Goal: Find contact information: Find contact information

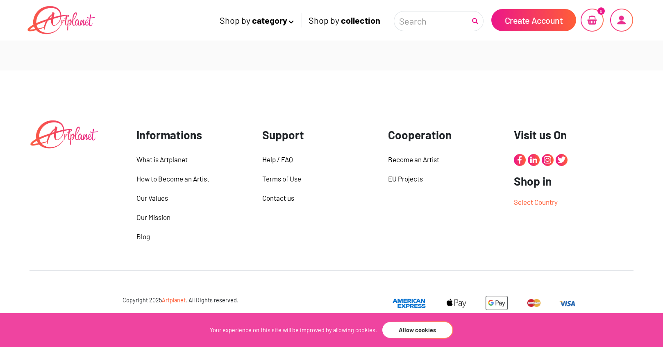
scroll to position [1434, 0]
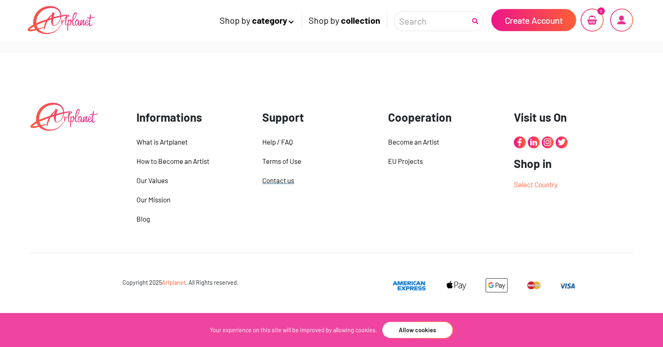
click at [285, 179] on div "Contact us" at bounding box center [319, 180] width 114 height 11
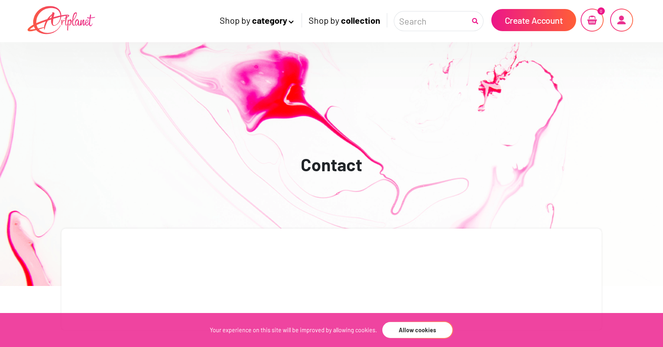
scroll to position [258, 0]
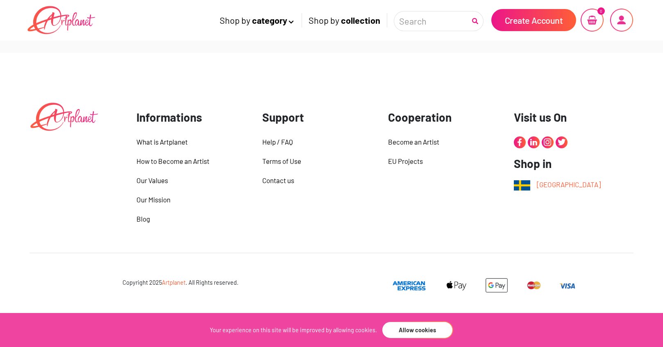
scroll to position [1434, 0]
click at [423, 335] on button "Allow cookies" at bounding box center [418, 330] width 72 height 18
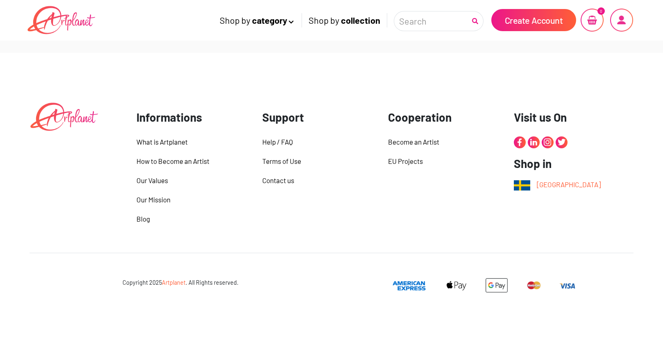
click at [176, 283] on span "Artplanet" at bounding box center [174, 282] width 24 height 7
click at [132, 281] on div "Copyright 2025 Artplanet . All Rights reserved." at bounding box center [181, 282] width 290 height 9
click at [186, 285] on div "Copyright 2025 Artplanet . All Rights reserved." at bounding box center [181, 282] width 290 height 9
drag, startPoint x: 210, startPoint y: 283, endPoint x: 224, endPoint y: 284, distance: 13.6
click at [211, 283] on div "Copyright 2025 Artplanet . All Rights reserved." at bounding box center [181, 282] width 290 height 9
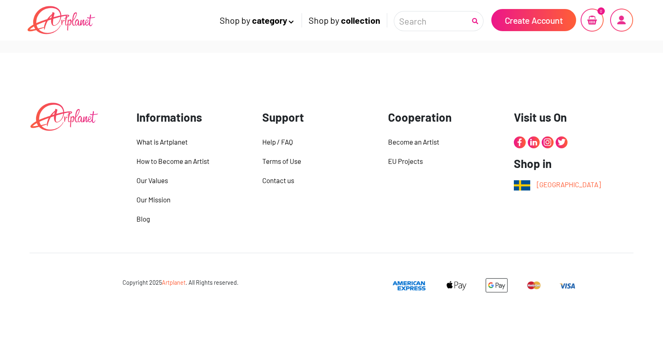
click at [237, 284] on div "Copyright 2025 Artplanet . All Rights reserved." at bounding box center [181, 282] width 290 height 9
